Goal: Ask a question: Seek information or help from site administrators or community

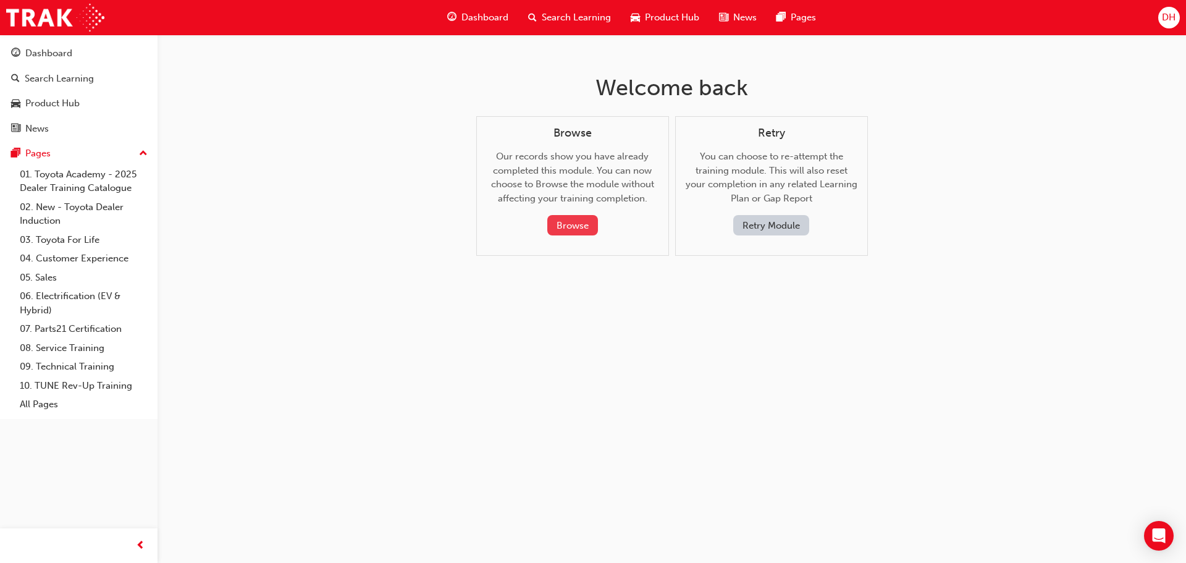
click at [566, 220] on button "Browse" at bounding box center [572, 225] width 51 height 20
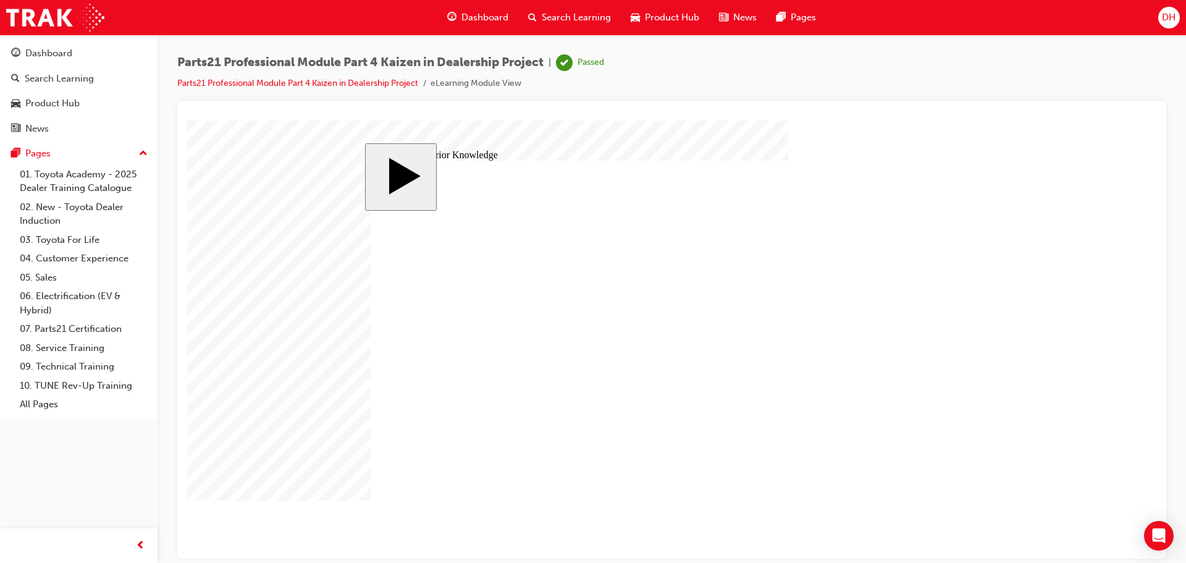
drag, startPoint x: 503, startPoint y: 327, endPoint x: 500, endPoint y: 360, distance: 32.9
drag, startPoint x: 500, startPoint y: 363, endPoint x: 500, endPoint y: 378, distance: 14.8
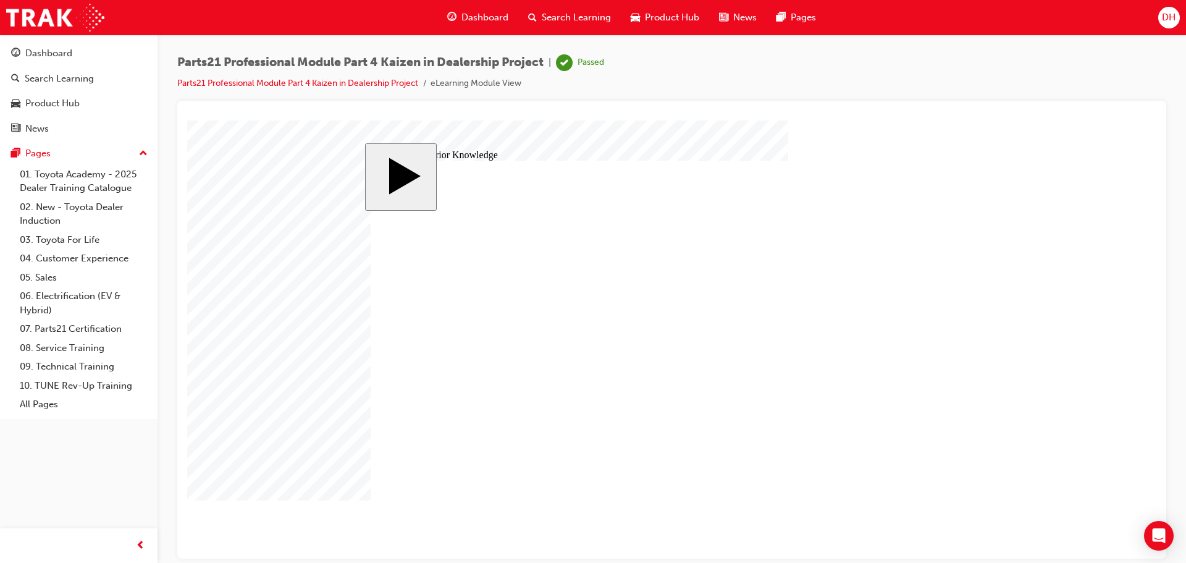
drag, startPoint x: 496, startPoint y: 401, endPoint x: 485, endPoint y: 432, distance: 33.2
drag, startPoint x: 485, startPoint y: 435, endPoint x: 534, endPoint y: 446, distance: 50.0
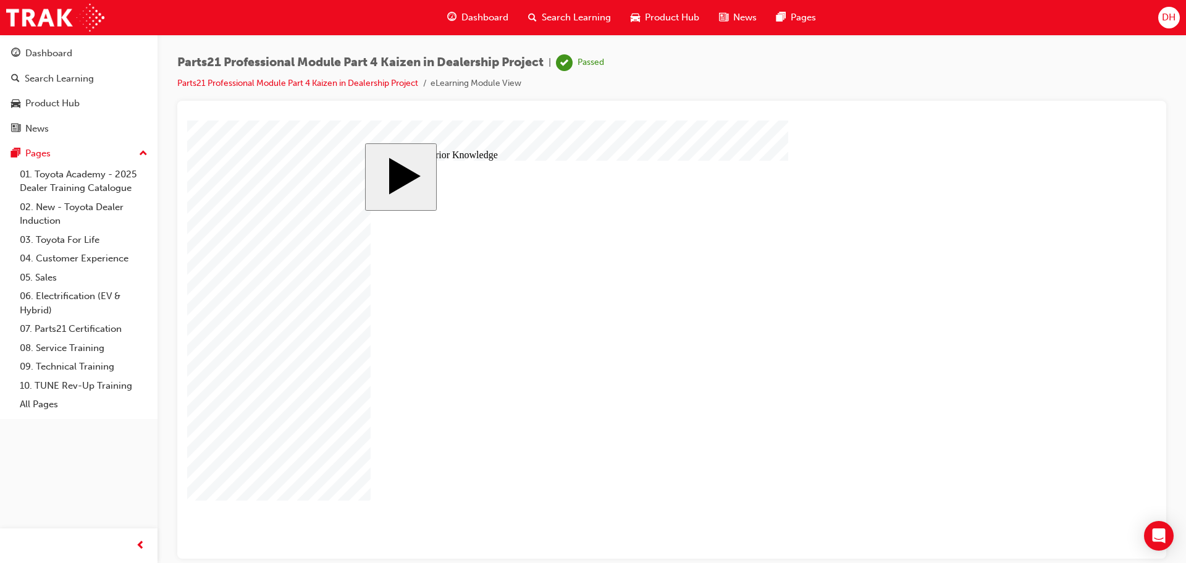
click at [485, 14] on span "Dashboard" at bounding box center [484, 17] width 47 height 14
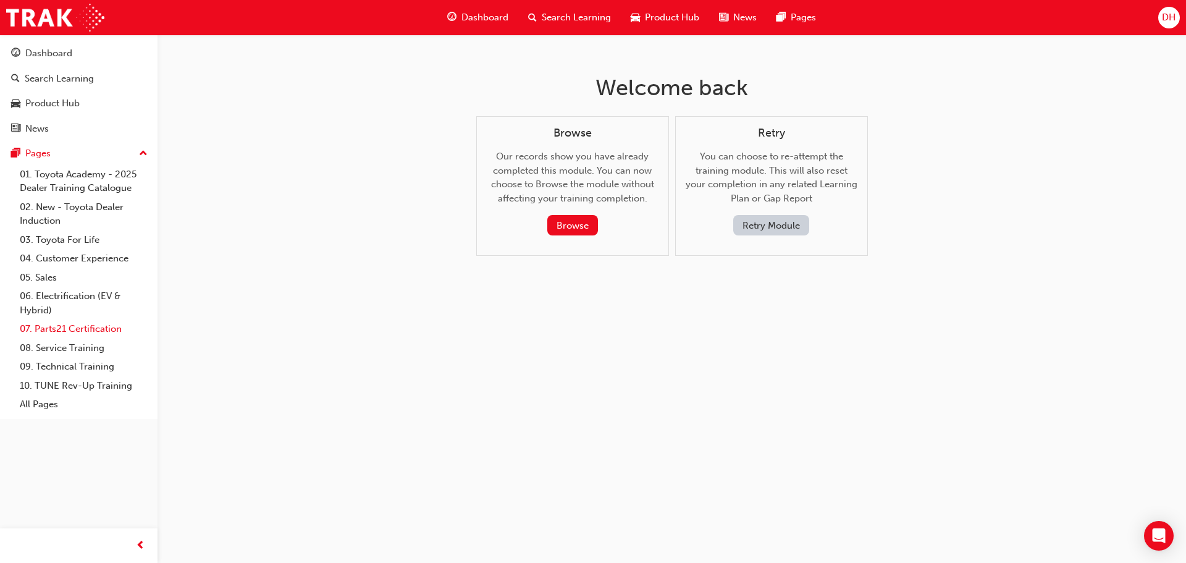
click at [67, 330] on link "07. Parts21 Certification" at bounding box center [84, 328] width 138 height 19
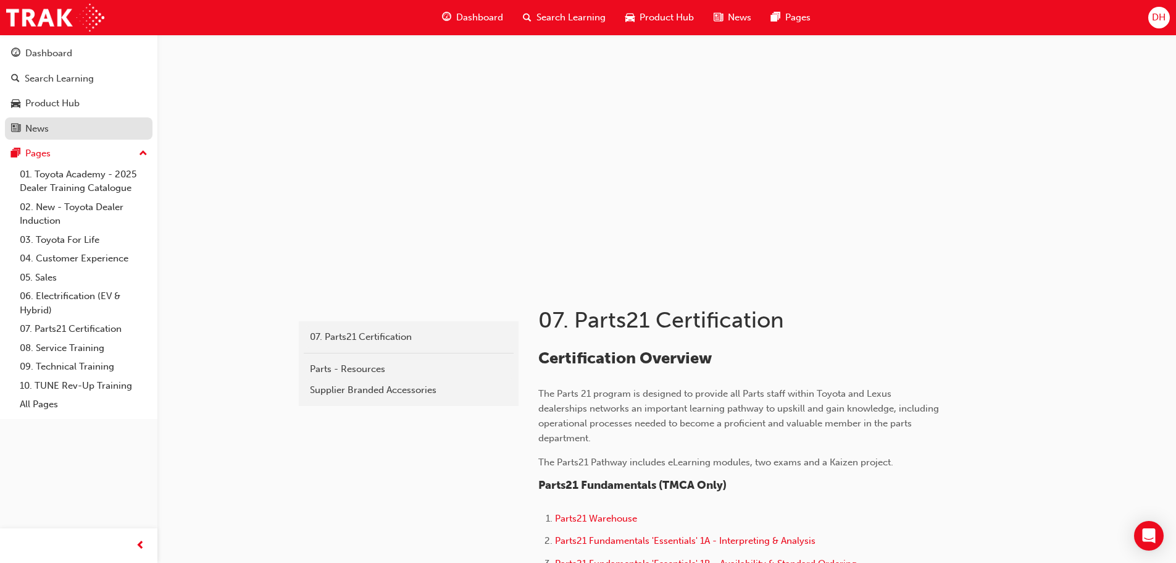
click at [82, 126] on div "News" at bounding box center [78, 128] width 135 height 15
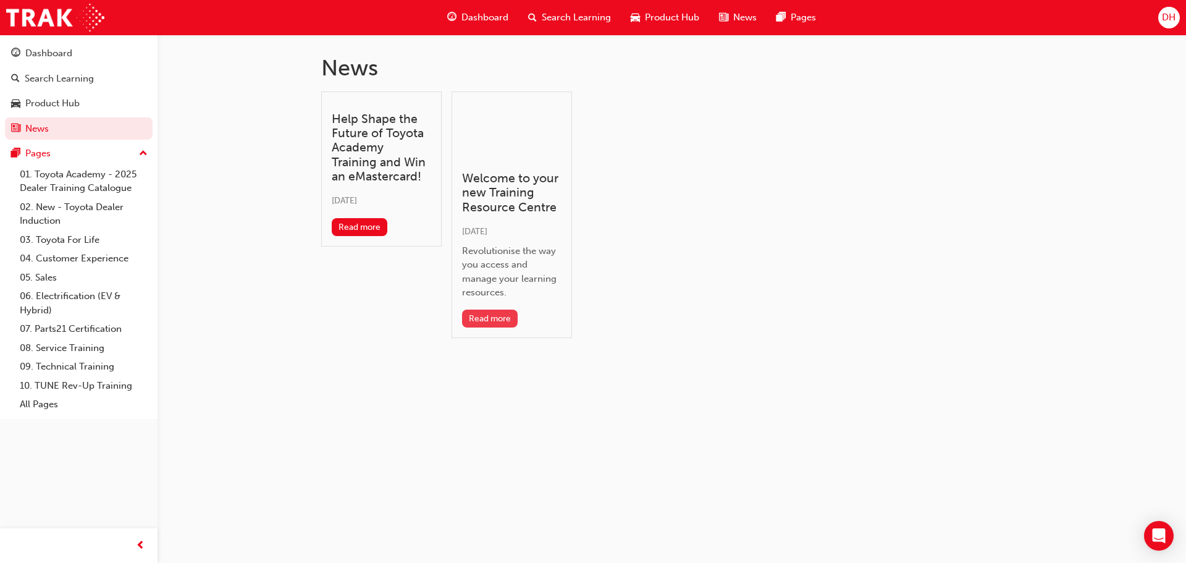
click at [495, 321] on button "Read more" at bounding box center [490, 318] width 56 height 18
click at [375, 229] on button "Read more" at bounding box center [360, 227] width 56 height 18
click at [62, 100] on div "Product Hub" at bounding box center [52, 103] width 54 height 14
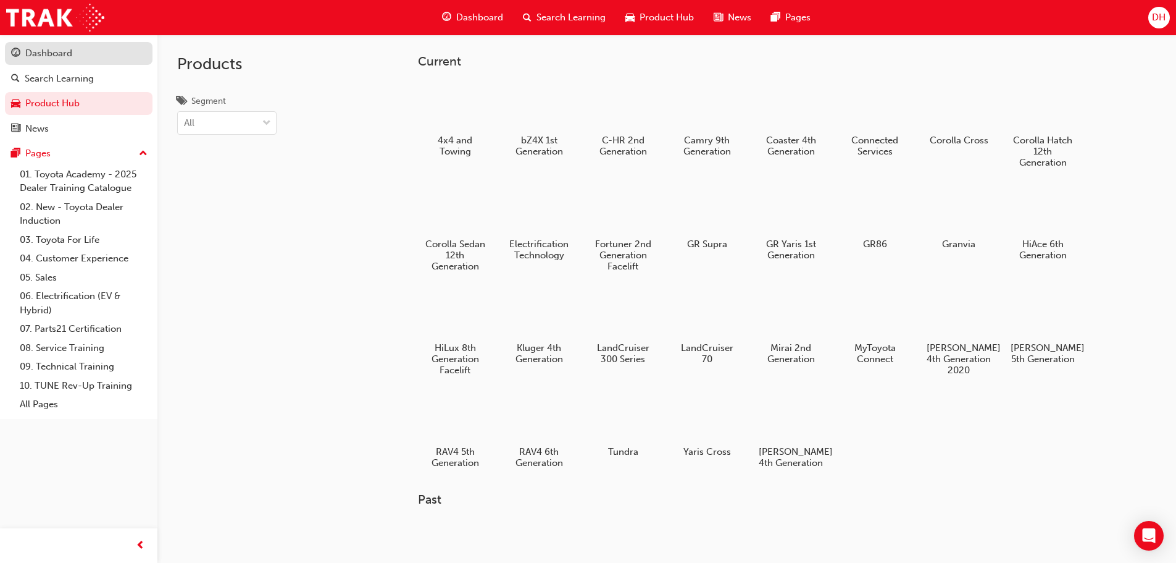
click at [59, 56] on div "Dashboard" at bounding box center [48, 53] width 47 height 14
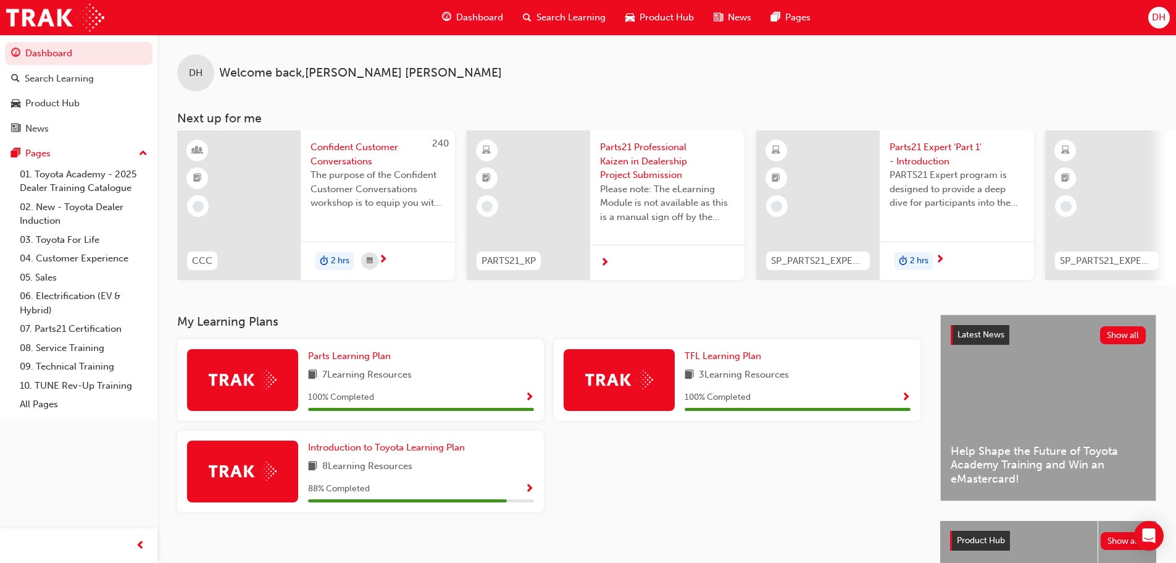
click at [1157, 19] on span "DH" at bounding box center [1159, 17] width 14 height 14
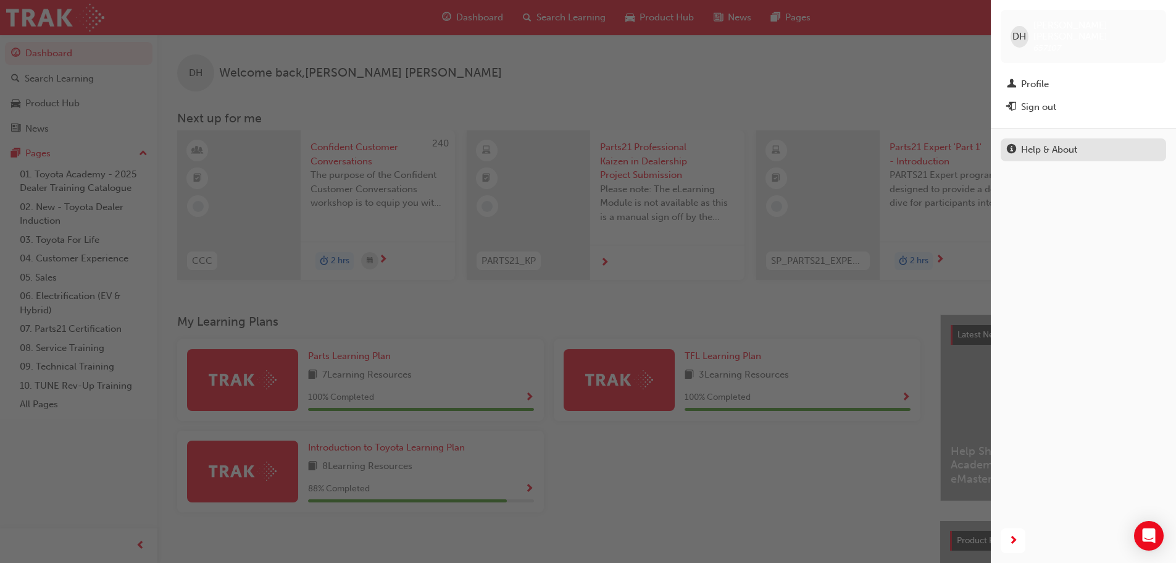
click at [1023, 143] on div "Help & About" at bounding box center [1049, 150] width 56 height 14
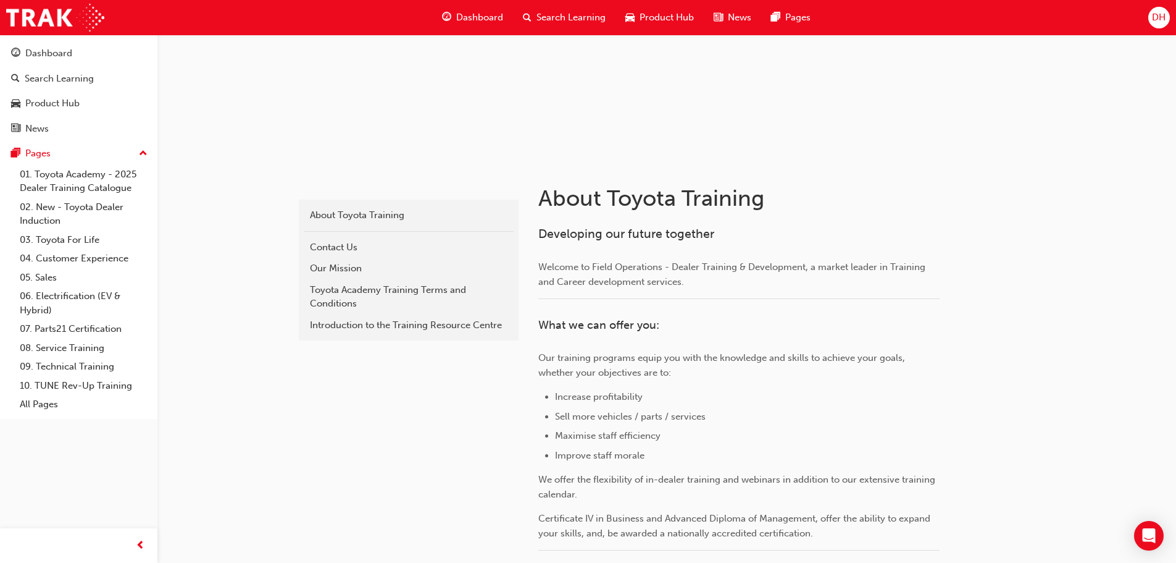
scroll to position [124, 0]
click at [399, 254] on link "Contact Us" at bounding box center [409, 246] width 210 height 22
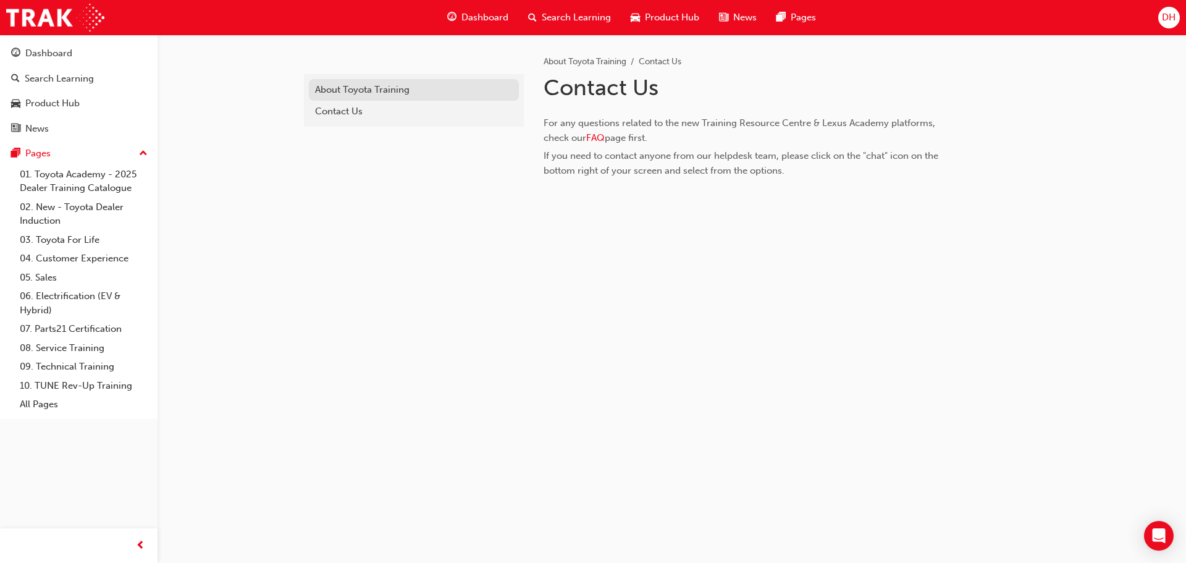
click at [358, 90] on div "About Toyota Training" at bounding box center [414, 90] width 198 height 14
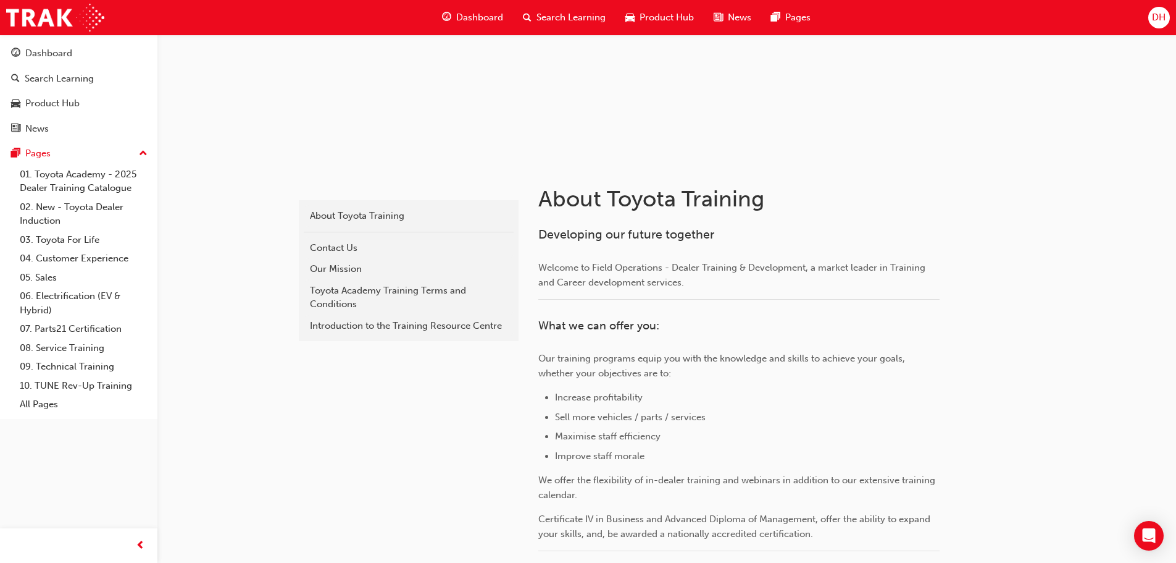
scroll to position [119, 0]
click at [349, 251] on div "Contact Us" at bounding box center [409, 250] width 198 height 14
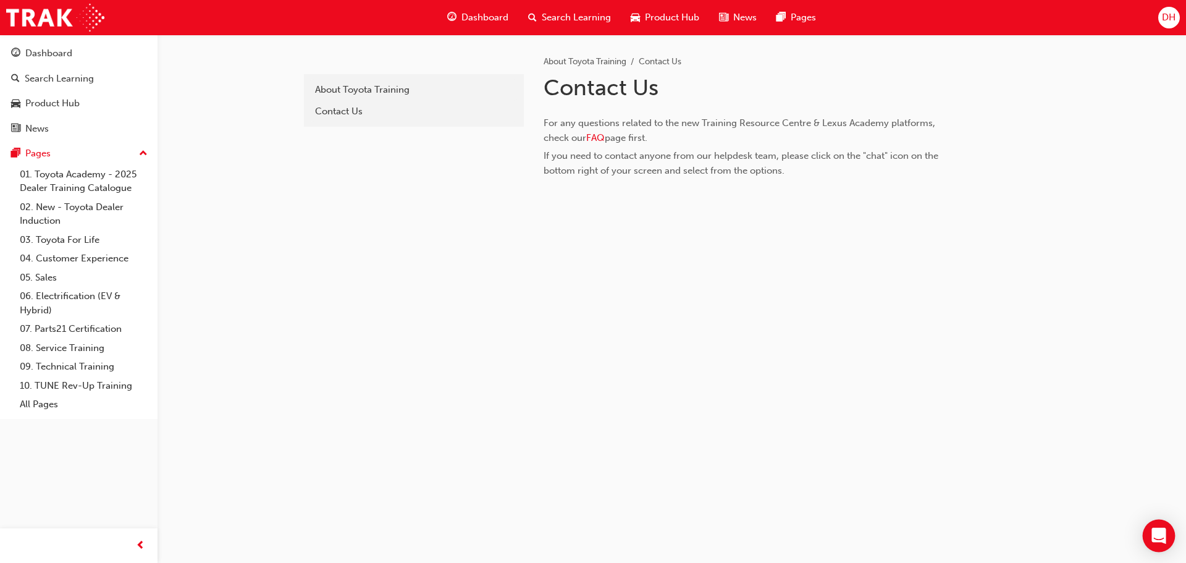
click at [1162, 529] on icon "Open Intercom Messenger" at bounding box center [1158, 535] width 14 height 16
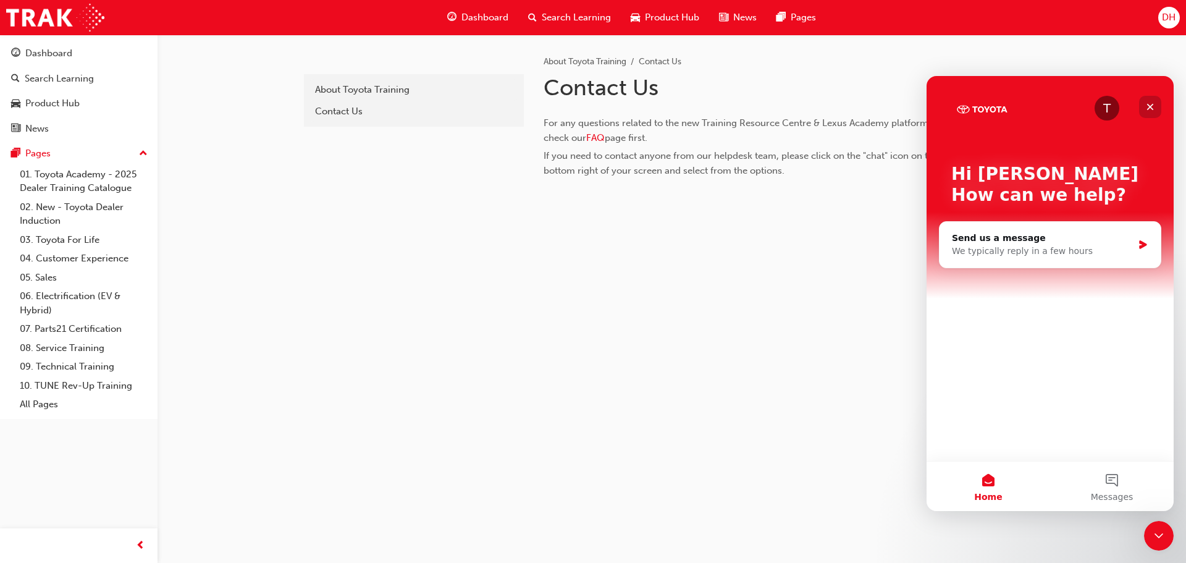
click at [1151, 106] on icon "Close" at bounding box center [1150, 107] width 7 height 7
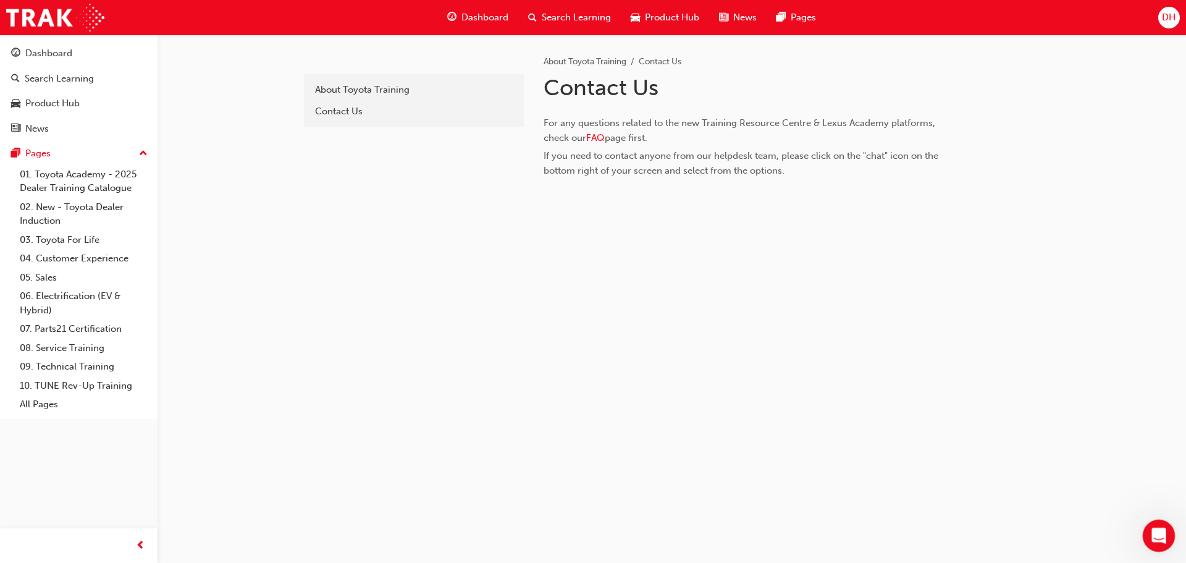
click at [1157, 532] on icon "Open Intercom Messenger" at bounding box center [1157, 534] width 20 height 20
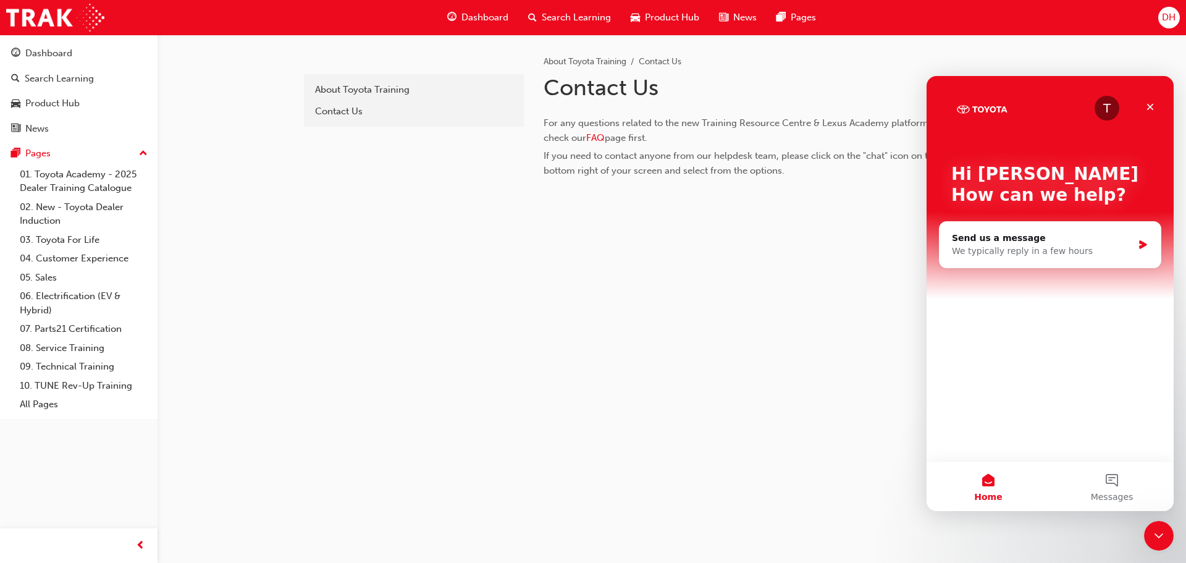
click at [1042, 298] on div "T Hi [PERSON_NAME] 👋 How can we help? Send us a message We typically reply in a…" at bounding box center [1049, 268] width 247 height 385
click at [1142, 243] on icon "Intercom messenger" at bounding box center [1142, 244] width 7 height 9
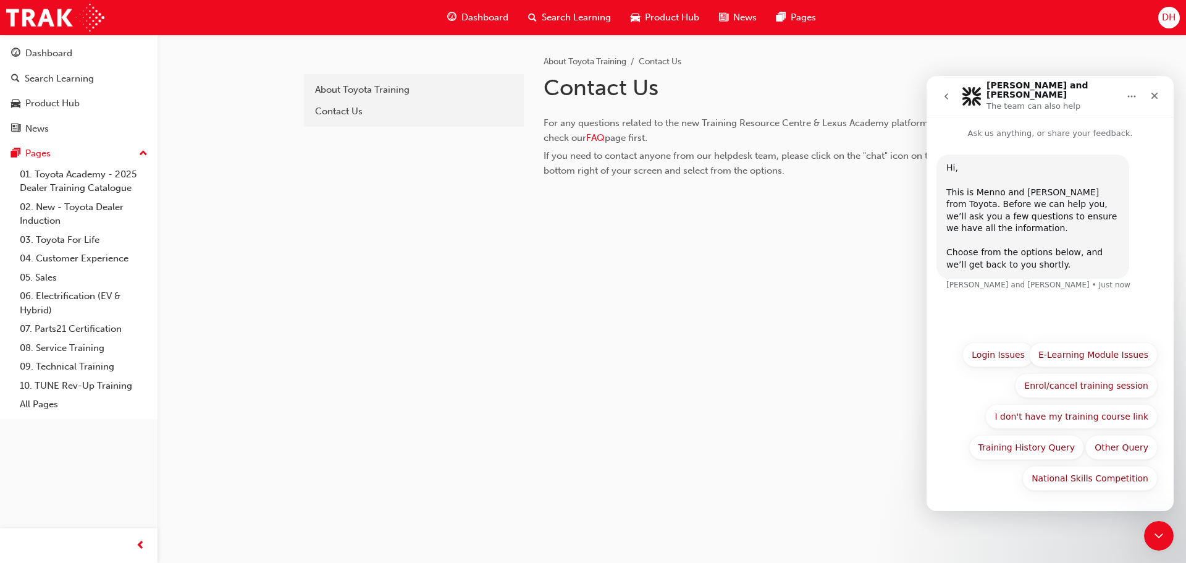
click at [997, 130] on p "Ask us anything, or share your feedback." at bounding box center [1049, 128] width 247 height 23
click at [1023, 304] on div "Hi, ​ This is [PERSON_NAME] and [PERSON_NAME] from Toyota. Before we can help y…" at bounding box center [1049, 237] width 247 height 195
click at [1104, 447] on button "Other Query" at bounding box center [1121, 447] width 72 height 25
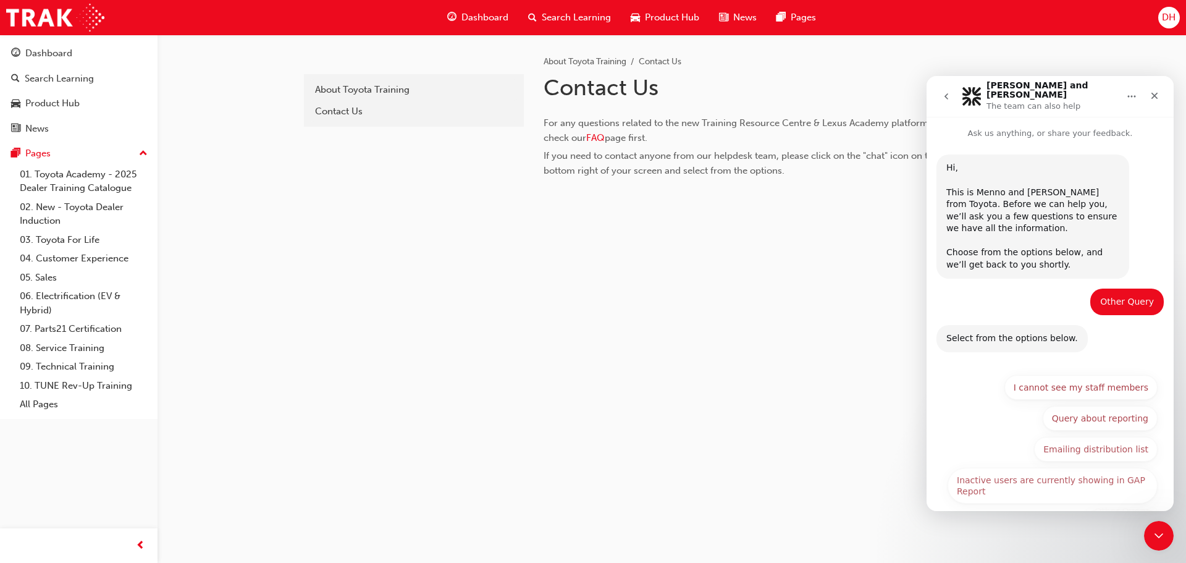
scroll to position [36, 0]
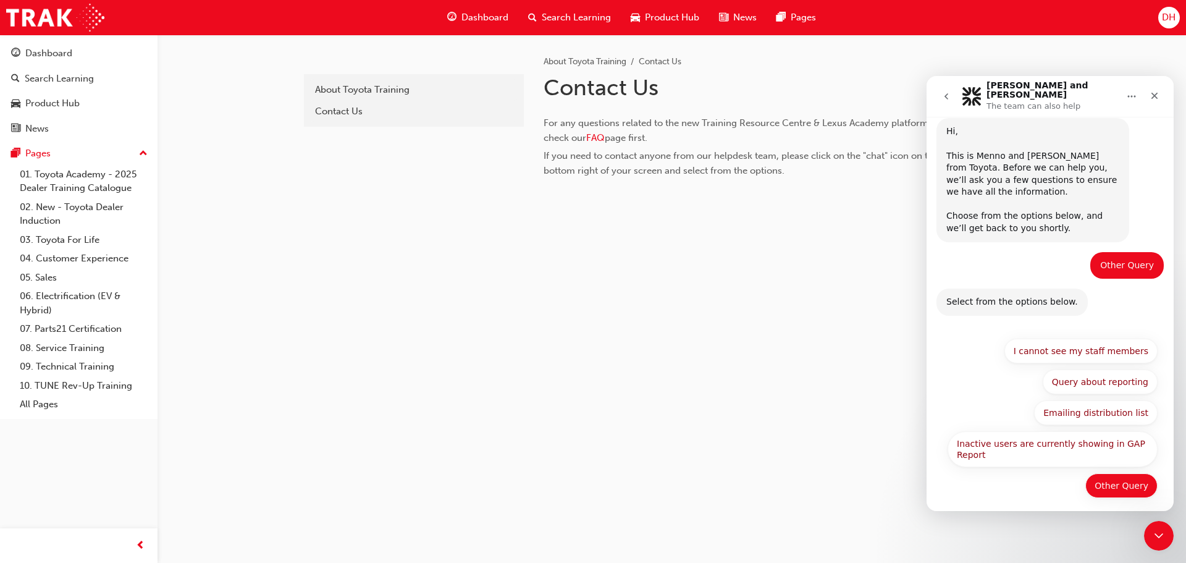
click at [1104, 473] on button "Other Query" at bounding box center [1121, 485] width 72 height 25
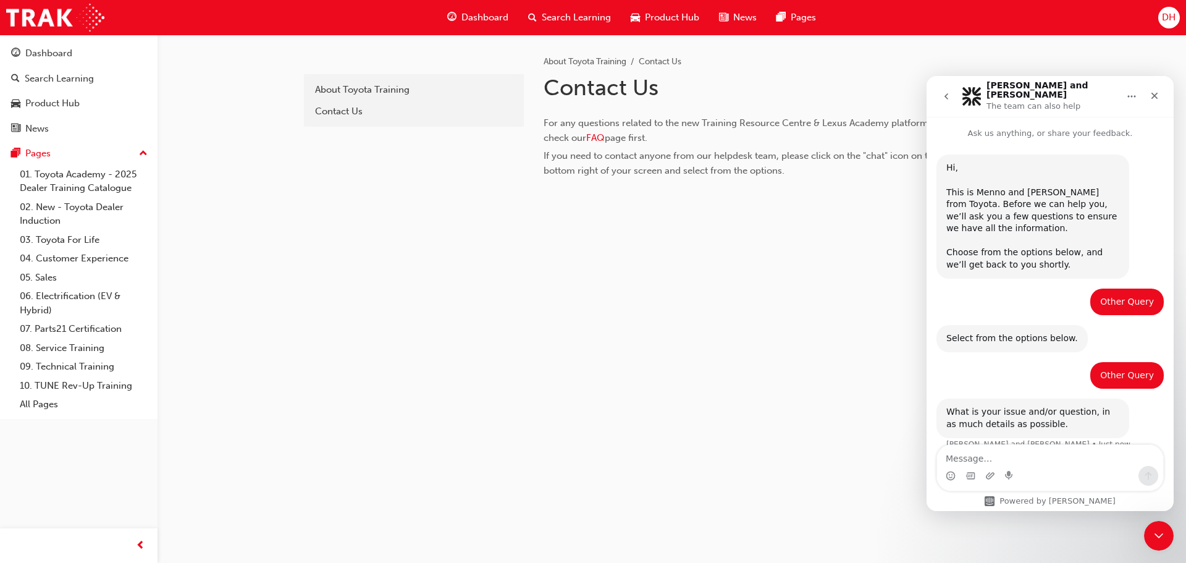
scroll to position [11, 0]
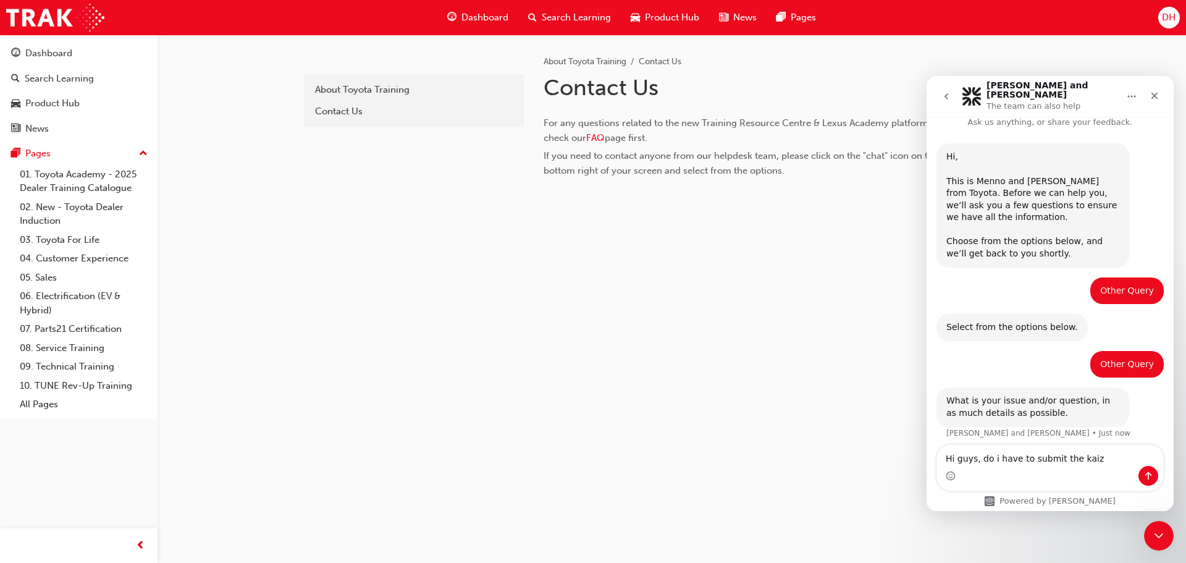
click at [1178, 411] on div "c6abc7f3-d3d0-4d7c-930e-75f6c6001684 About Toyota Training Contact Us About Toy…" at bounding box center [593, 281] width 1186 height 563
click at [1093, 459] on textarea "Hi guys, do i have to submit the kaiz" at bounding box center [1050, 455] width 226 height 21
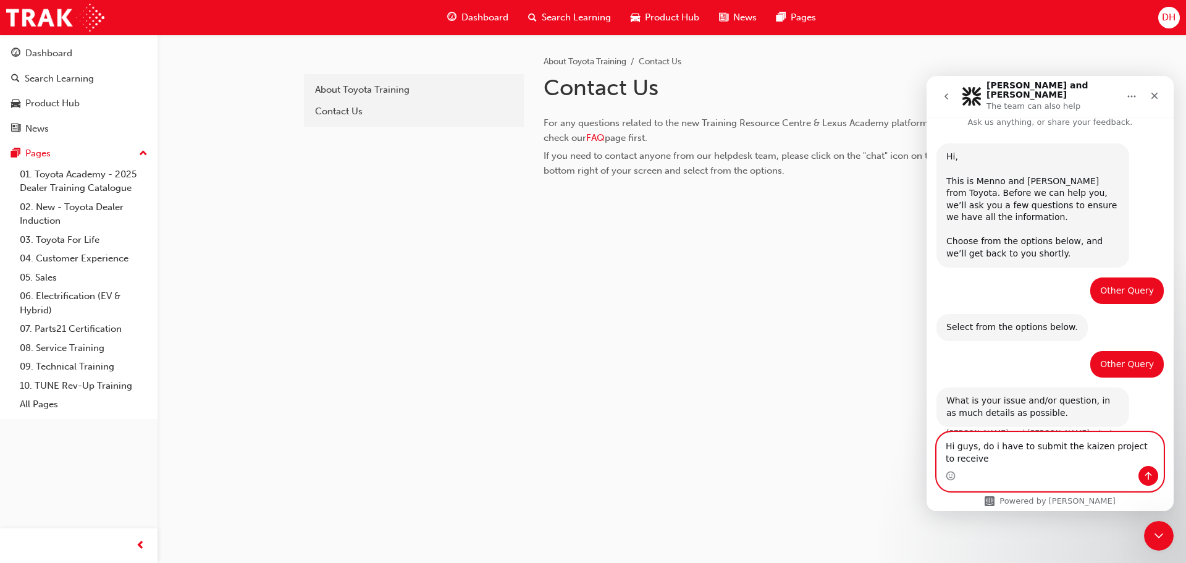
scroll to position [23, 0]
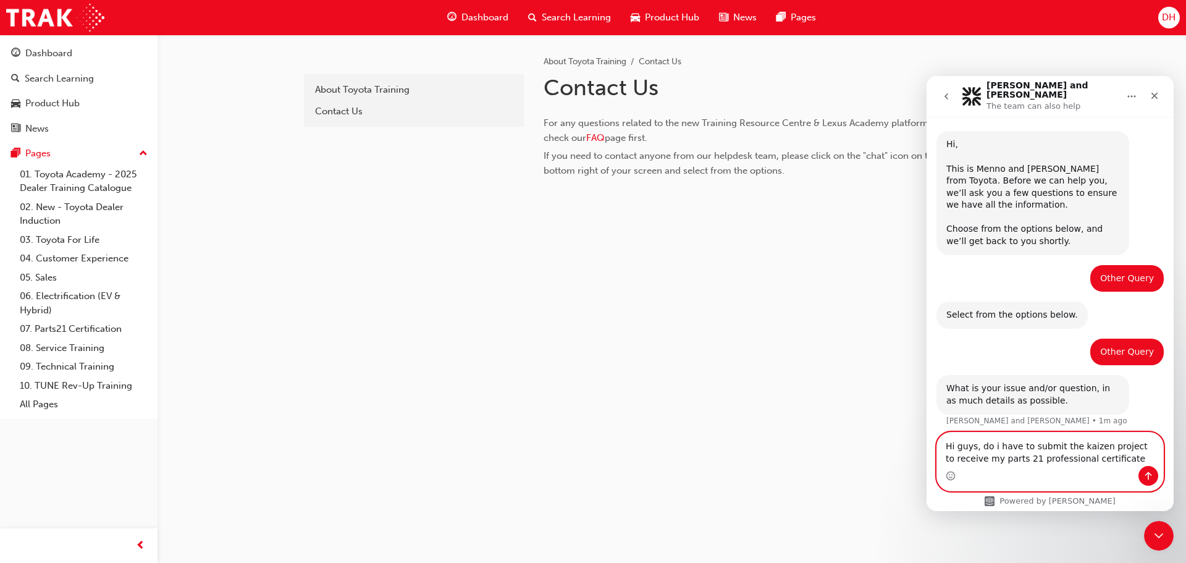
type textarea "Hi guys, do i have to submit the kaizen project to receive my parts 21 professi…"
click at [1147, 477] on icon "Send a message…" at bounding box center [1148, 476] width 10 height 10
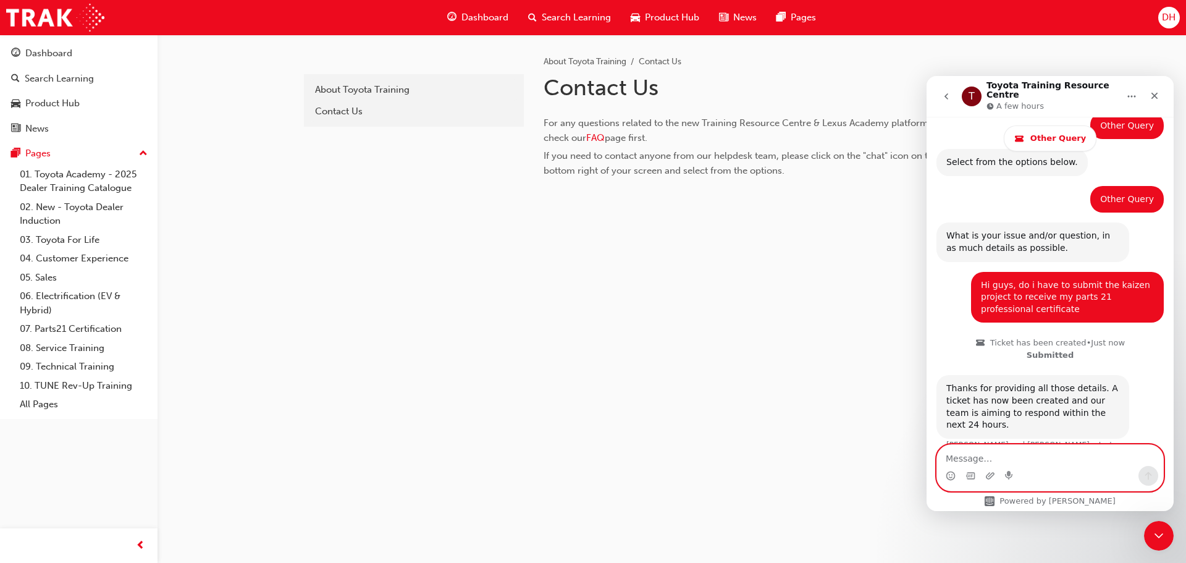
scroll to position [245, 0]
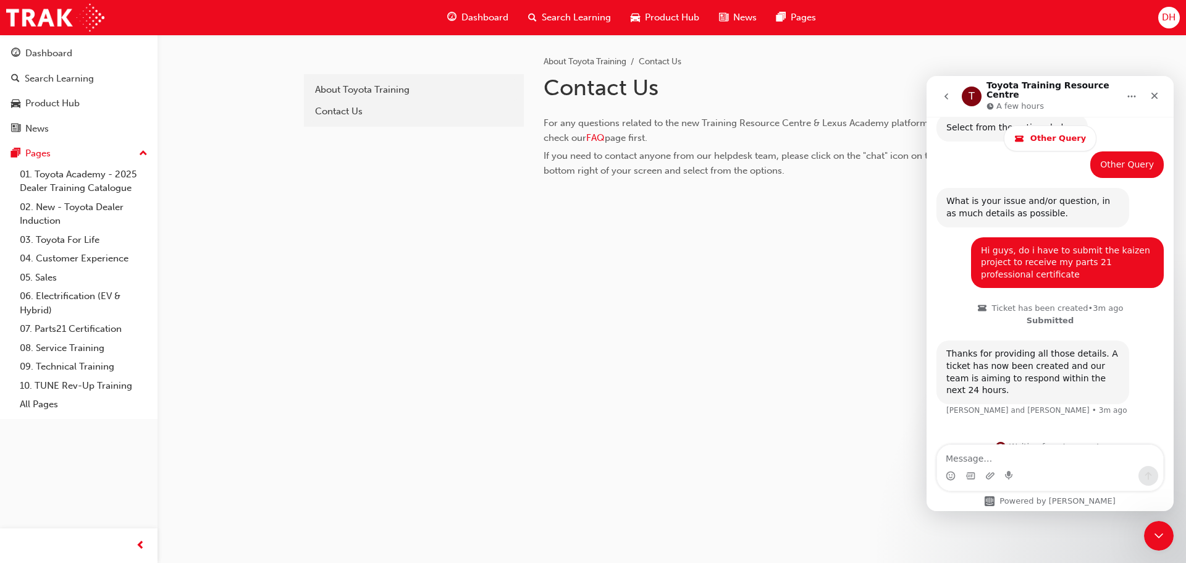
click at [1159, 17] on div "DH" at bounding box center [1169, 18] width 22 height 22
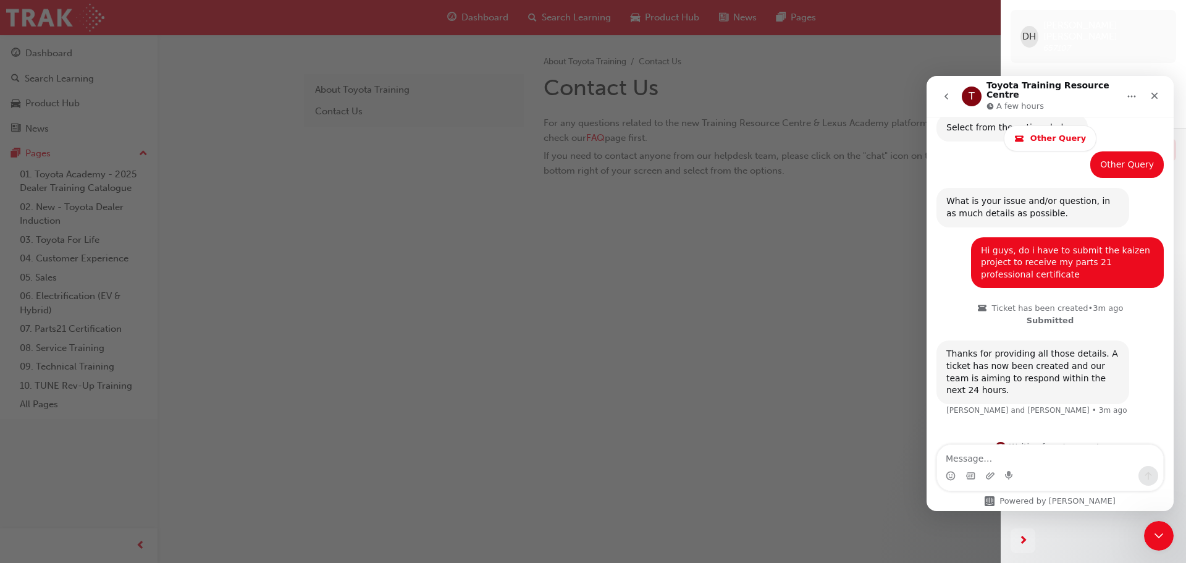
click at [1048, 77] on div "Profile" at bounding box center [1045, 84] width 28 height 14
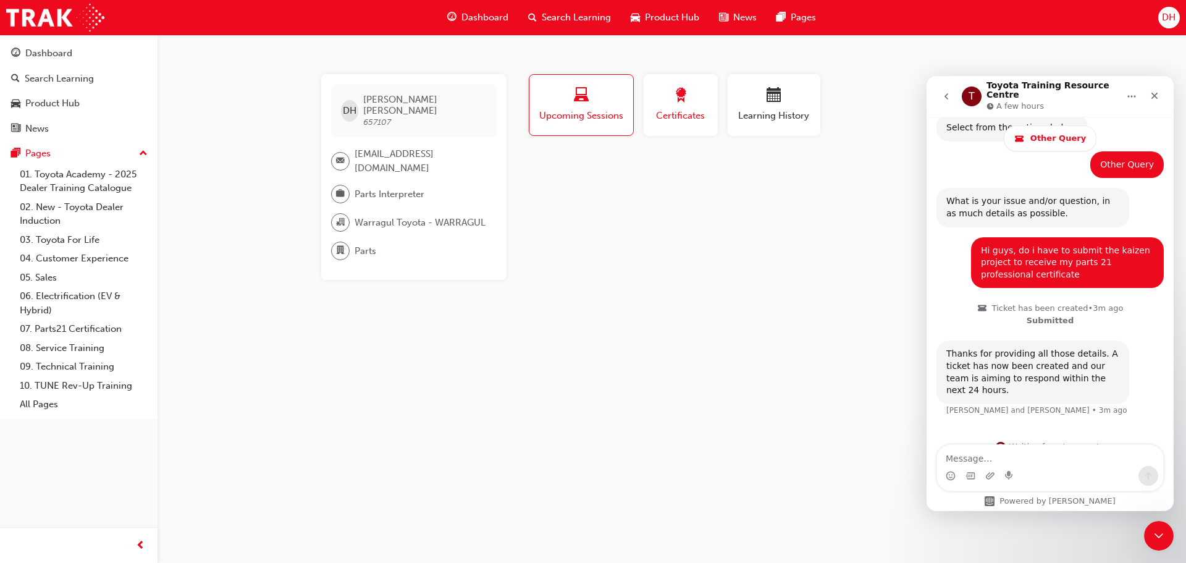
click at [659, 109] on span "Certificates" at bounding box center [681, 116] width 56 height 14
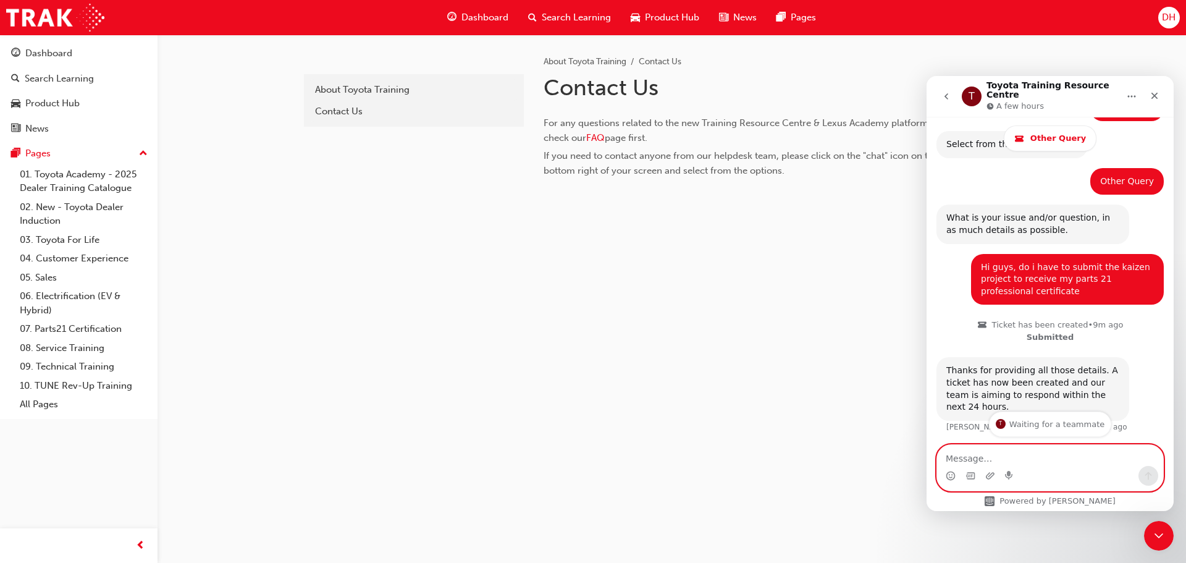
scroll to position [245, 0]
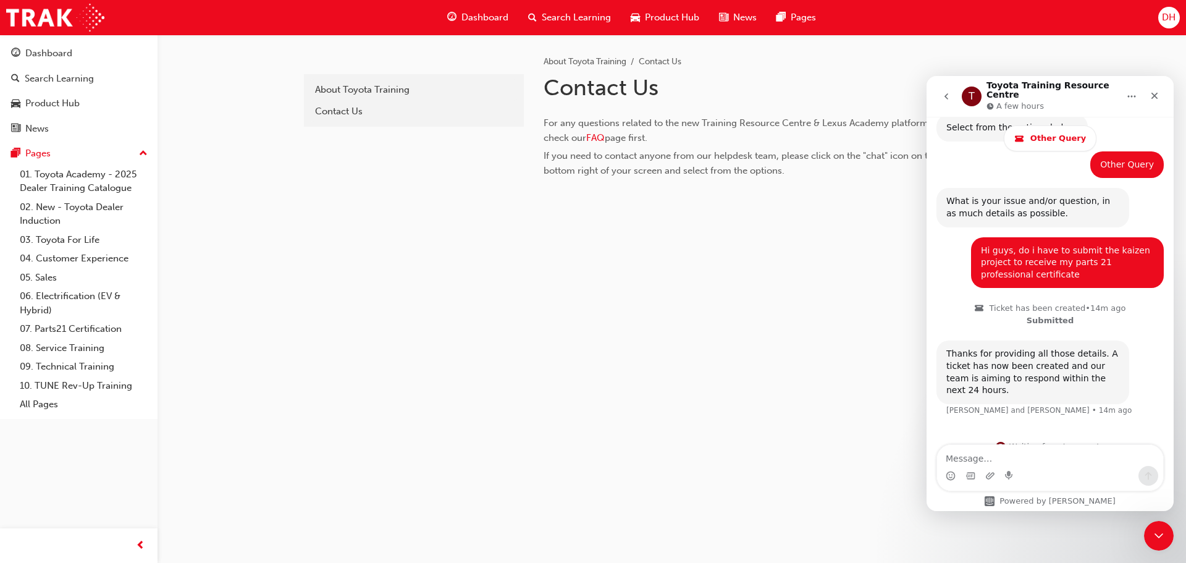
click at [1173, 14] on span "DH" at bounding box center [1169, 17] width 14 height 14
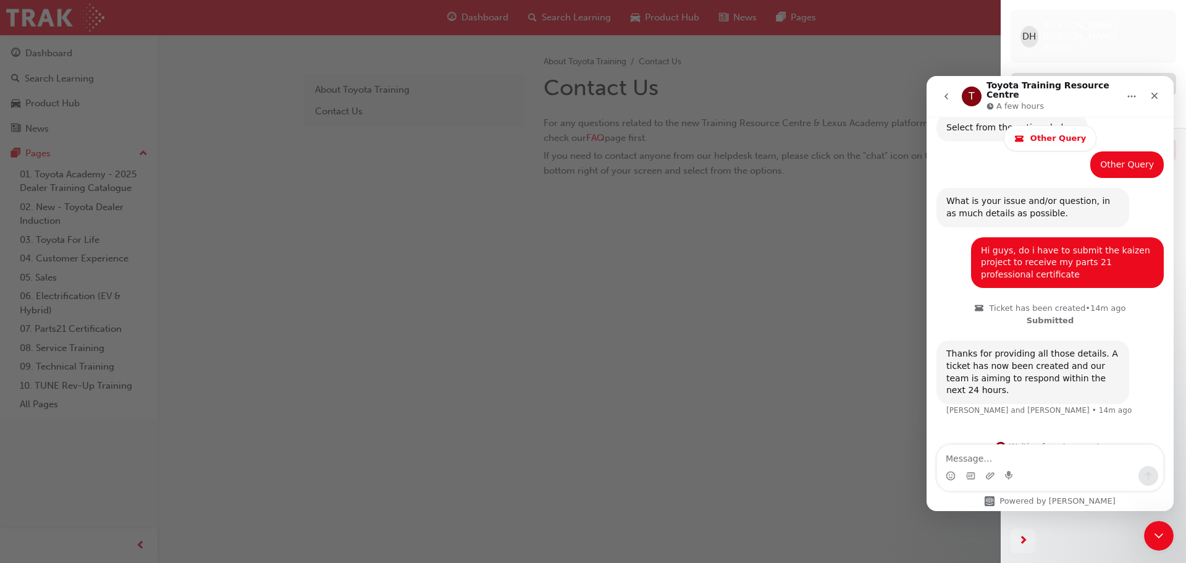
click at [1033, 77] on div "Profile" at bounding box center [1045, 84] width 28 height 14
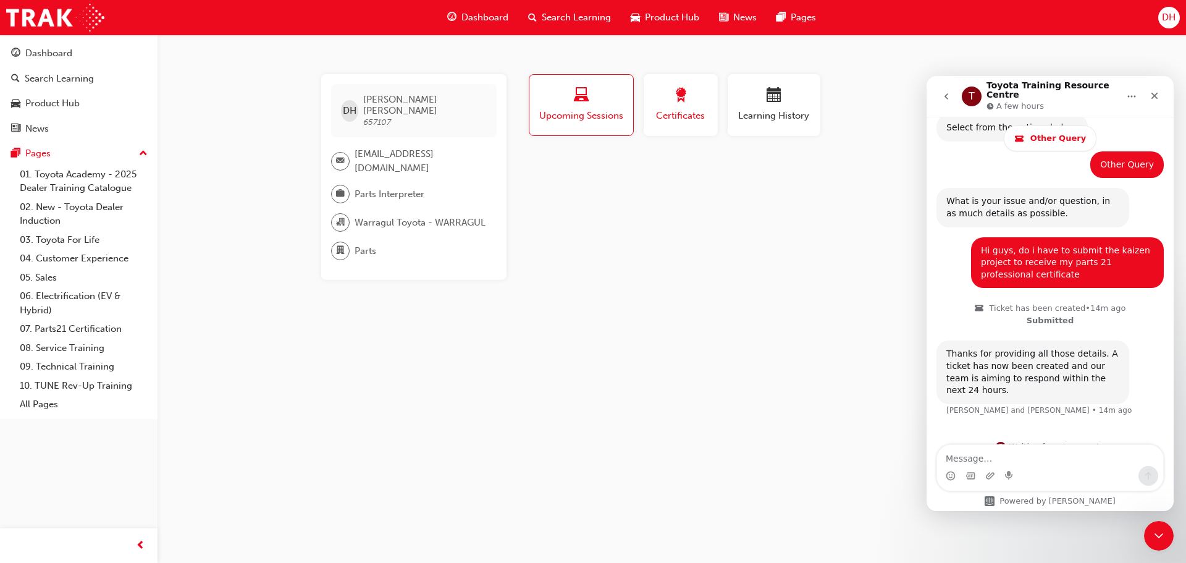
click at [668, 94] on div "button" at bounding box center [681, 97] width 56 height 19
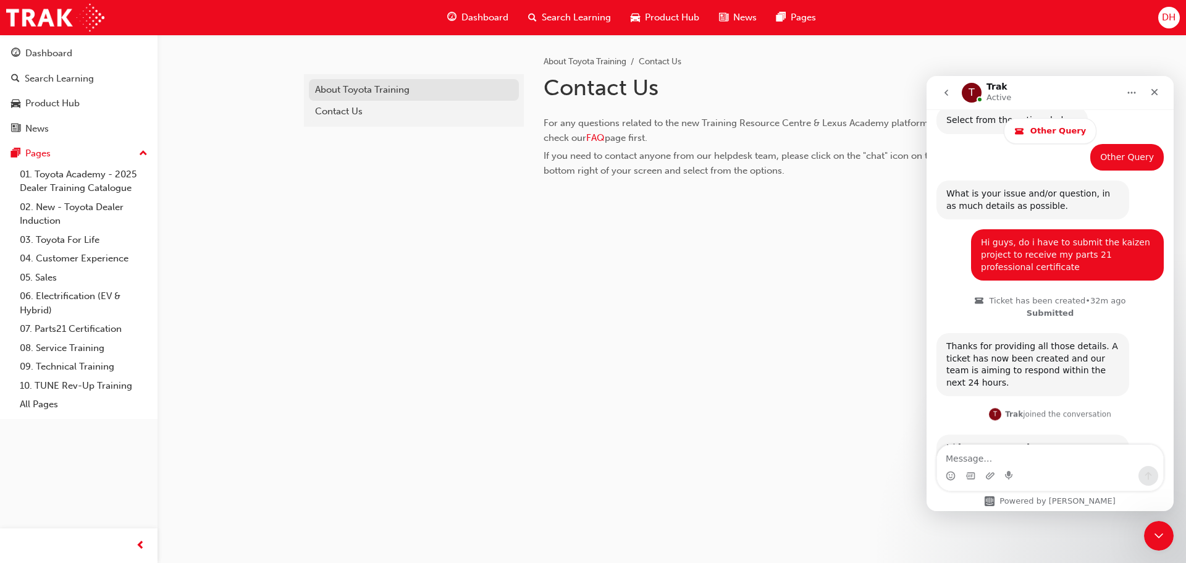
scroll to position [373, 0]
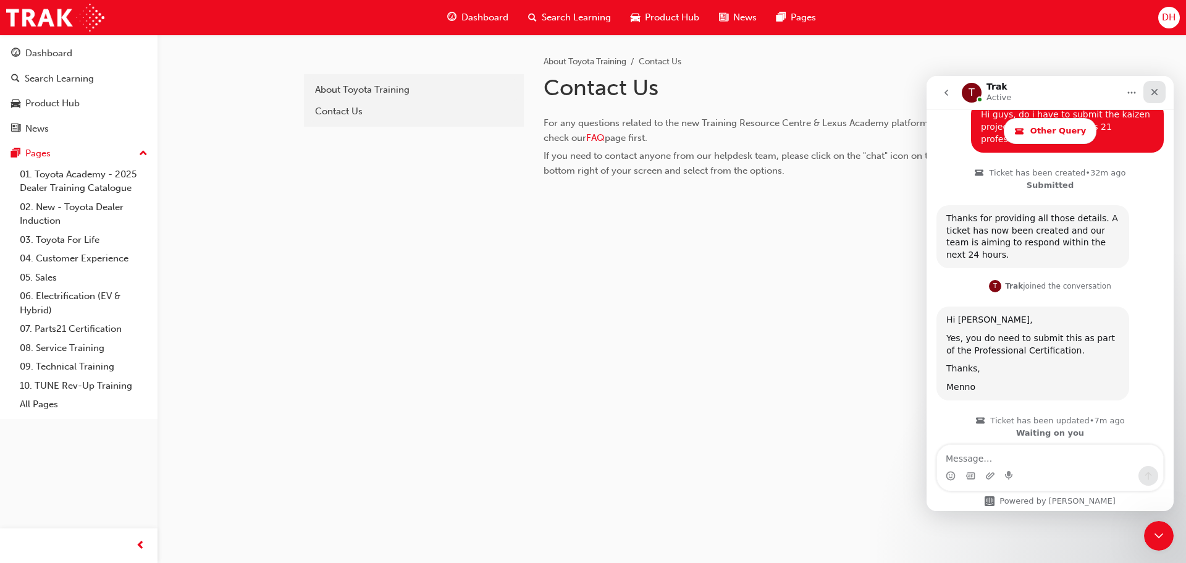
click at [1159, 91] on icon "Close" at bounding box center [1154, 92] width 10 height 10
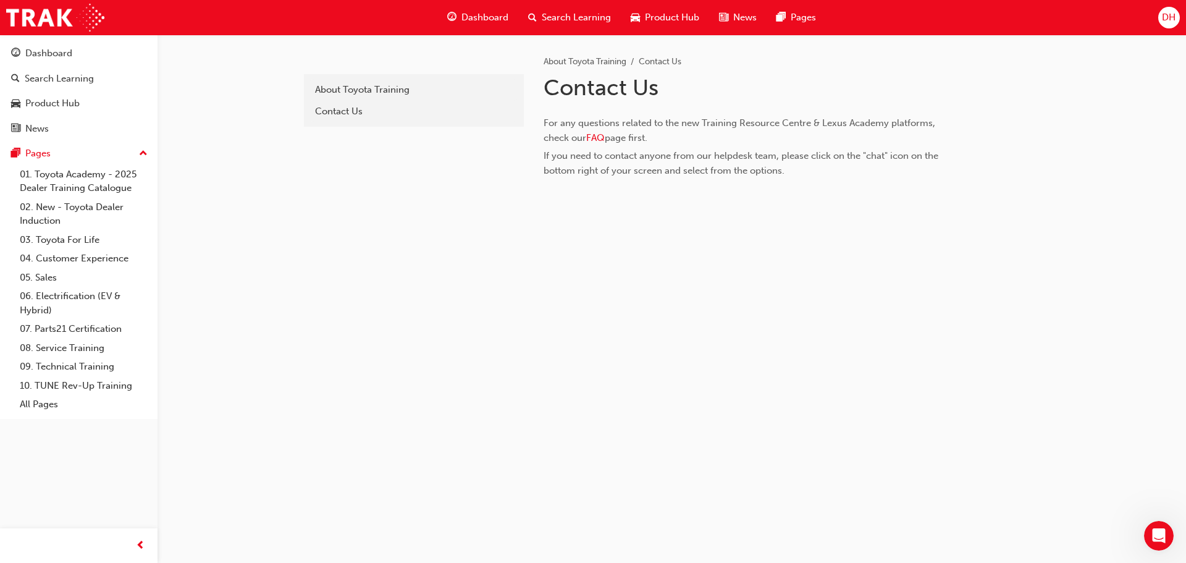
click at [1173, 16] on span "DH" at bounding box center [1169, 17] width 14 height 14
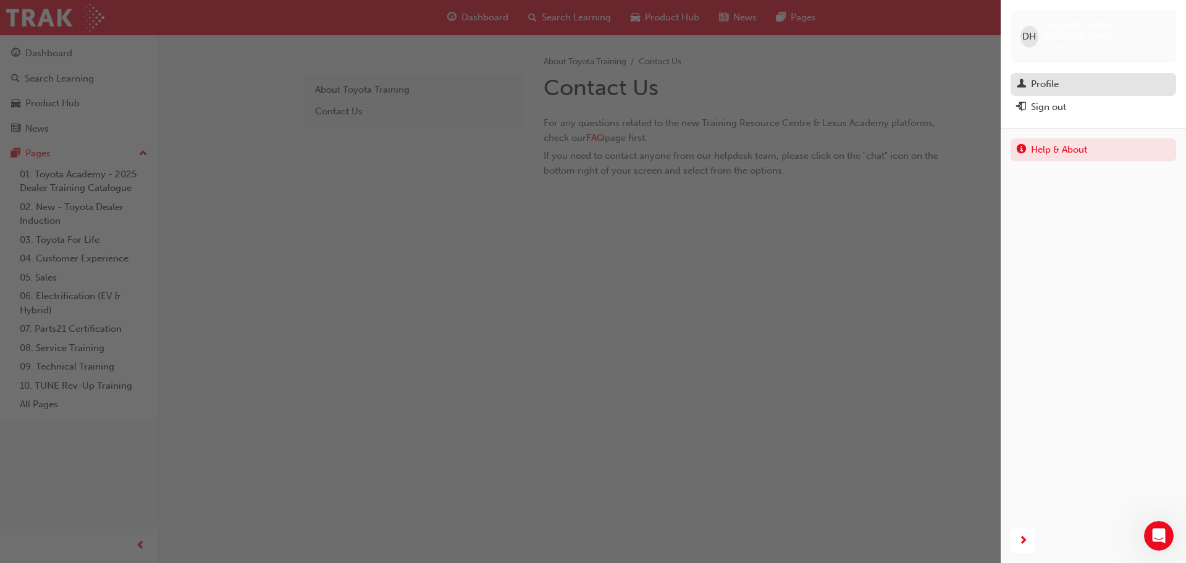
click at [1023, 79] on span "man-icon" at bounding box center [1021, 84] width 9 height 11
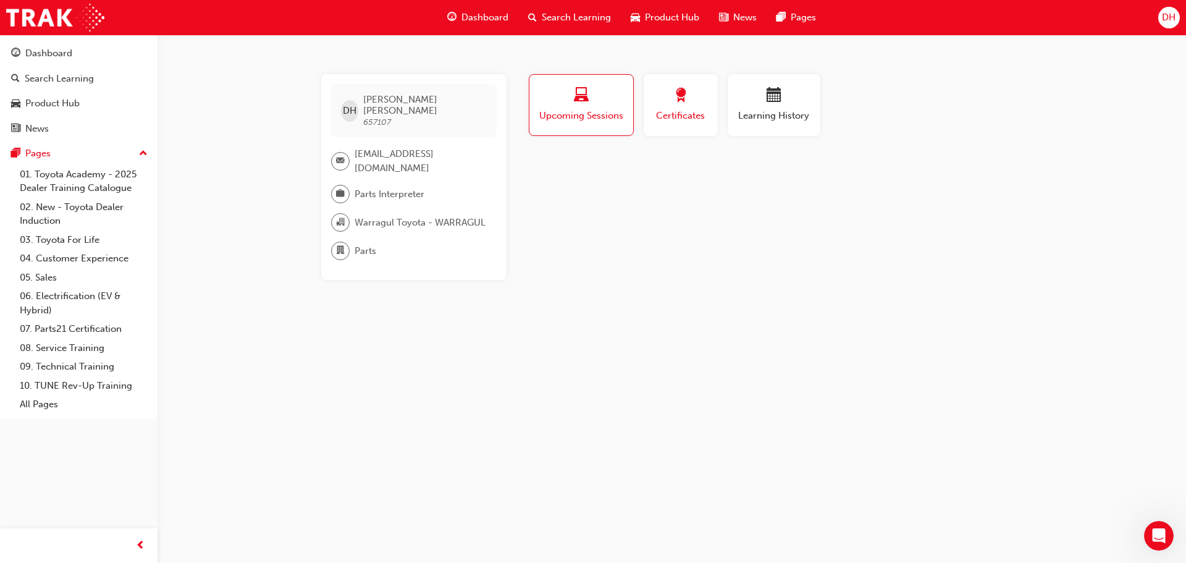
click at [669, 109] on span "Certificates" at bounding box center [681, 116] width 56 height 14
click at [605, 114] on span "Upcoming Sessions" at bounding box center [581, 116] width 86 height 14
